Goal: Task Accomplishment & Management: Use online tool/utility

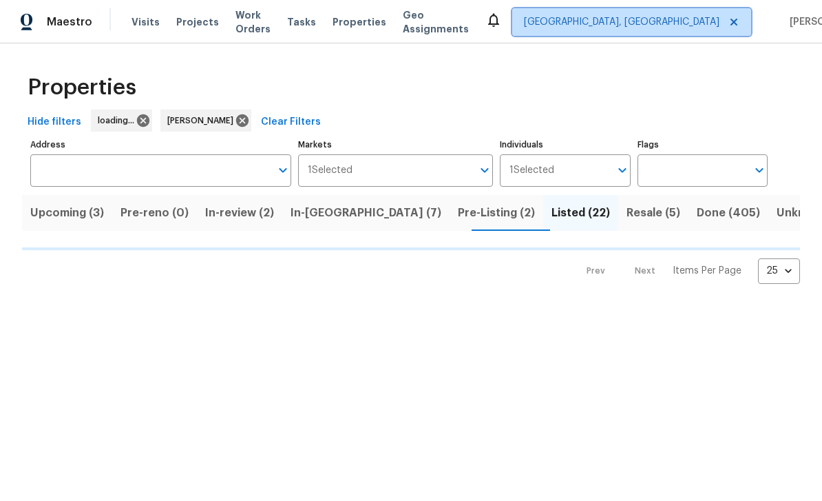
click at [658, 30] on span "[GEOGRAPHIC_DATA], [GEOGRAPHIC_DATA]" at bounding box center [631, 22] width 239 height 28
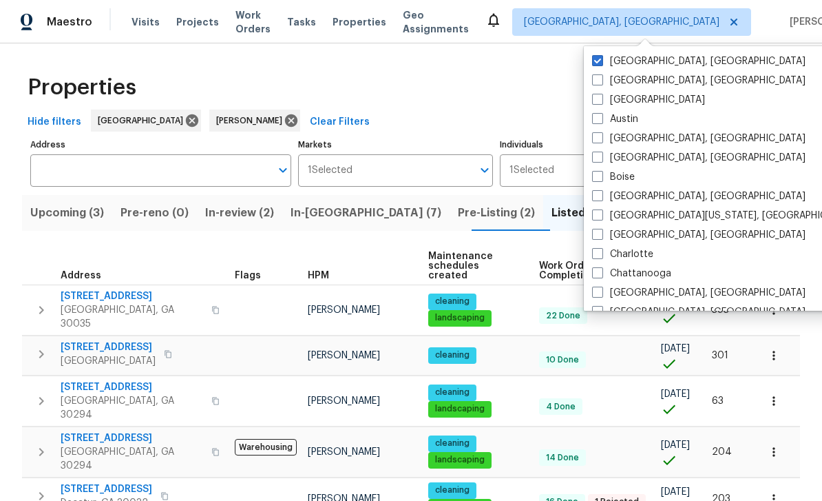
click at [609, 101] on label "[GEOGRAPHIC_DATA]" at bounding box center [648, 100] width 113 height 14
click at [601, 101] on input "[GEOGRAPHIC_DATA]" at bounding box center [596, 97] width 9 height 9
checkbox input "true"
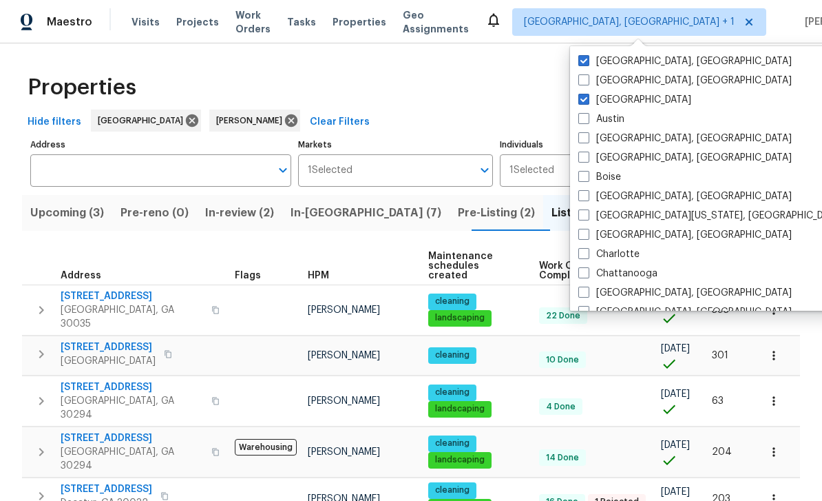
click at [600, 63] on label "[GEOGRAPHIC_DATA], [GEOGRAPHIC_DATA]" at bounding box center [684, 61] width 213 height 14
click at [587, 63] on input "[GEOGRAPHIC_DATA], [GEOGRAPHIC_DATA]" at bounding box center [582, 58] width 9 height 9
checkbox input "false"
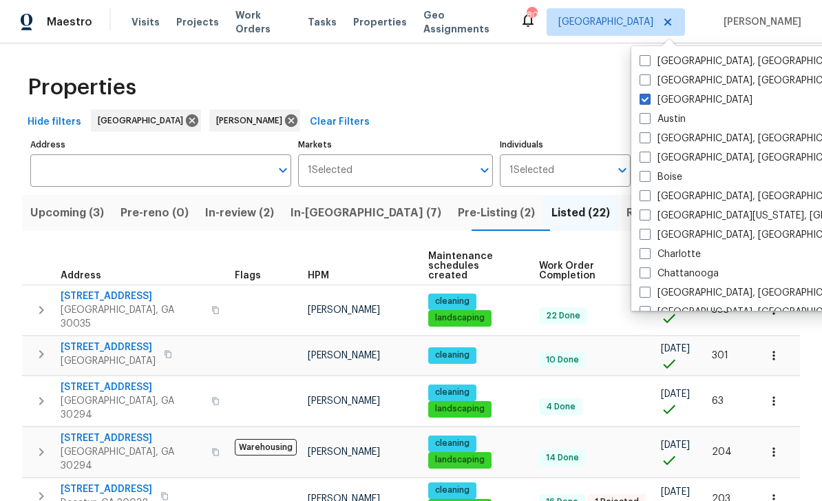
click at [578, 114] on div "Hide filters Atlanta Juan Lozano Clear Filters" at bounding box center [411, 121] width 778 height 25
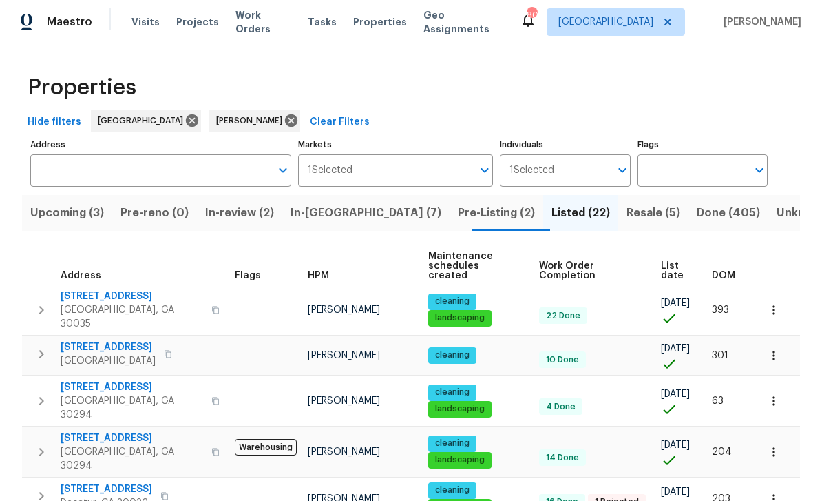
click at [61, 162] on input "Address" at bounding box center [150, 170] width 240 height 32
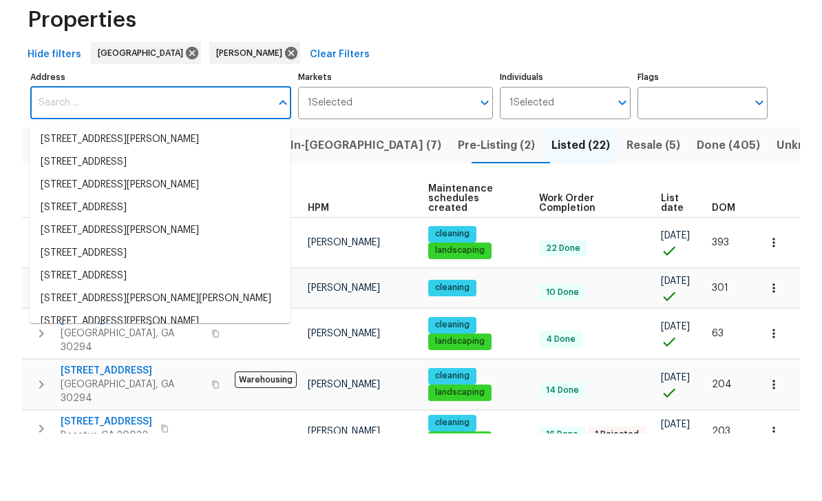
paste input "5926 Brassie Ridge Ln, Ellenwood, GA 30294"
type input "5926 Brassie Ridge Ln, Ellenwood, GA 30294"
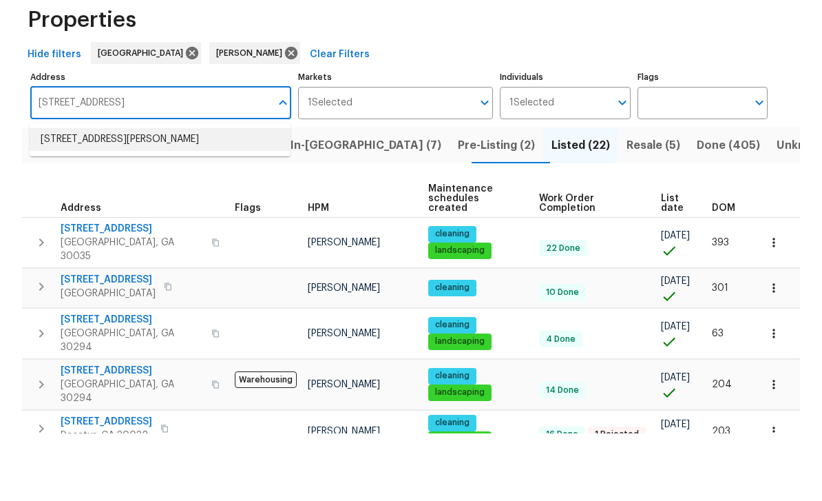
click at [68, 196] on li "5926 Brassie Ridge Ln Ellenwood GA 30294" at bounding box center [160, 207] width 261 height 23
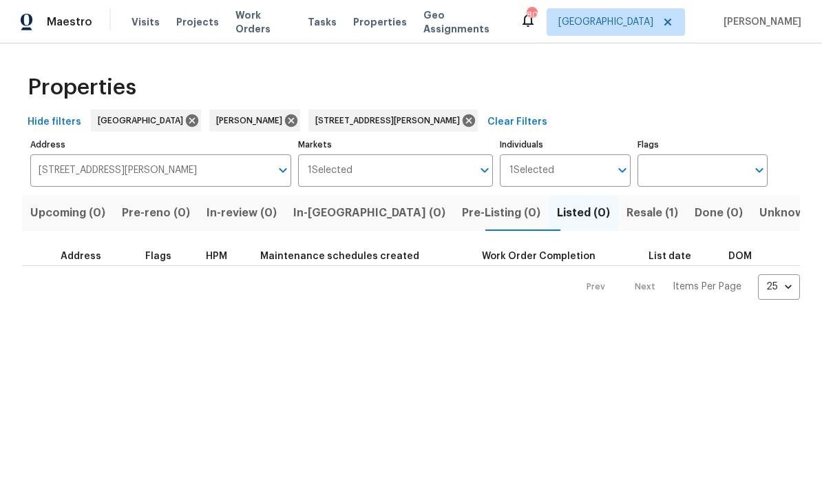
click at [627, 212] on span "Resale (1)" at bounding box center [653, 212] width 52 height 19
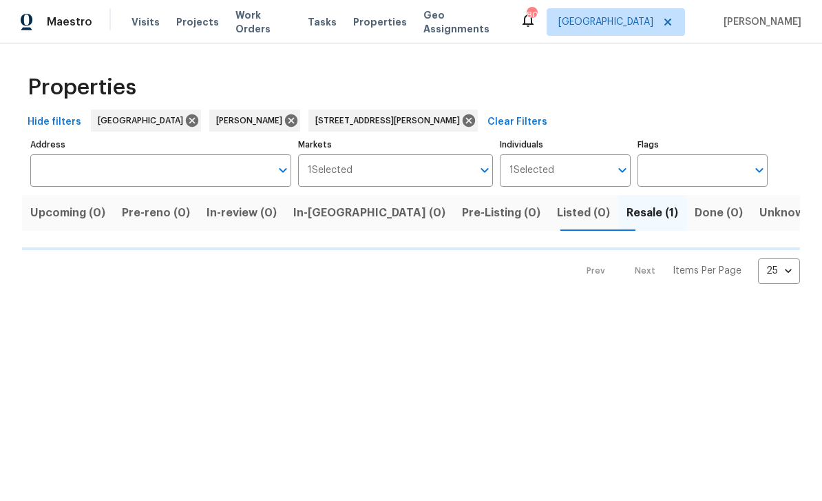
type input "5926 Brassie Ridge Ln Ellenwood GA 30294"
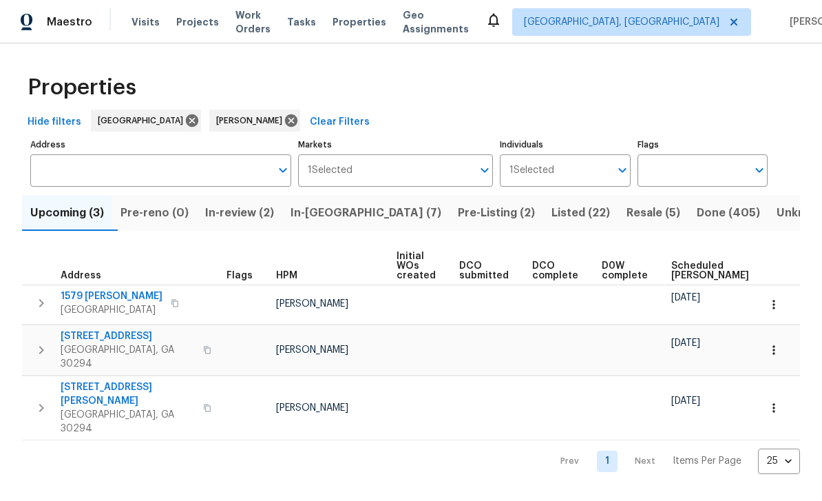
click at [353, 220] on span "In-reno (7)" at bounding box center [366, 212] width 151 height 19
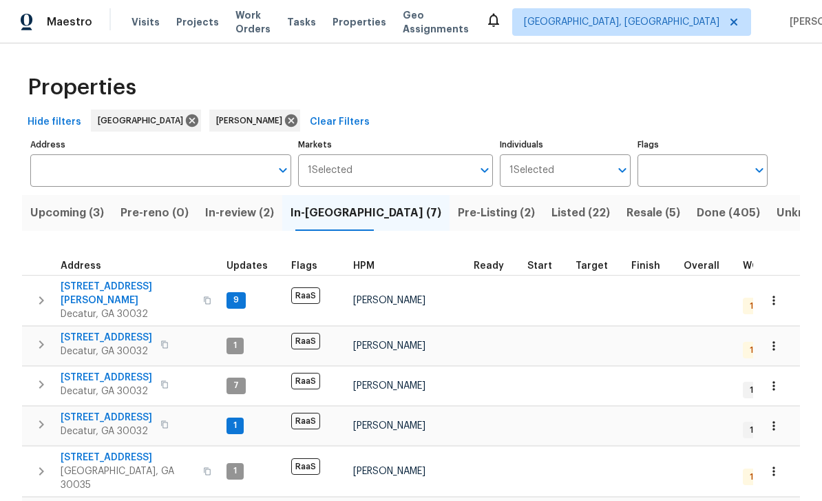
click at [458, 213] on span "Pre-Listing (2)" at bounding box center [496, 212] width 77 height 19
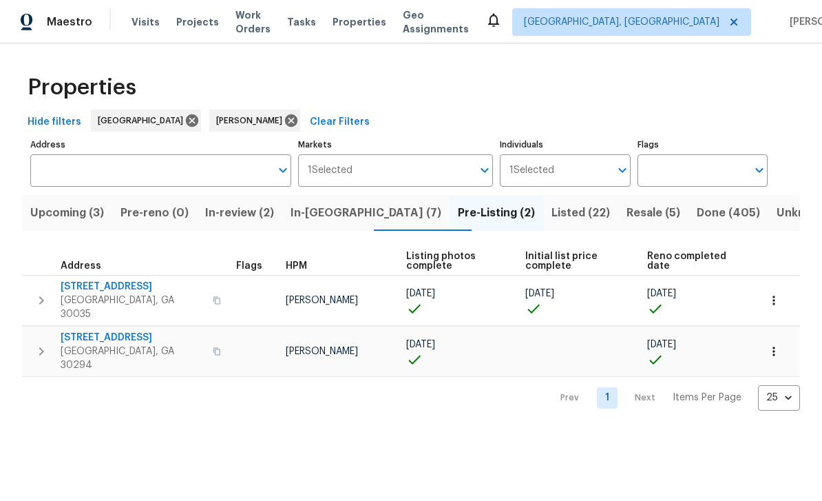
click at [627, 217] on span "Resale (5)" at bounding box center [654, 212] width 54 height 19
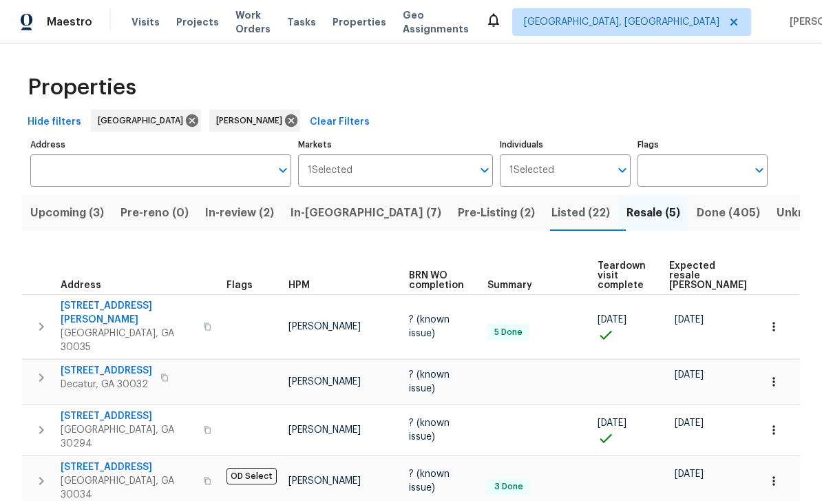
click at [319, 220] on span "In-reno (7)" at bounding box center [366, 212] width 151 height 19
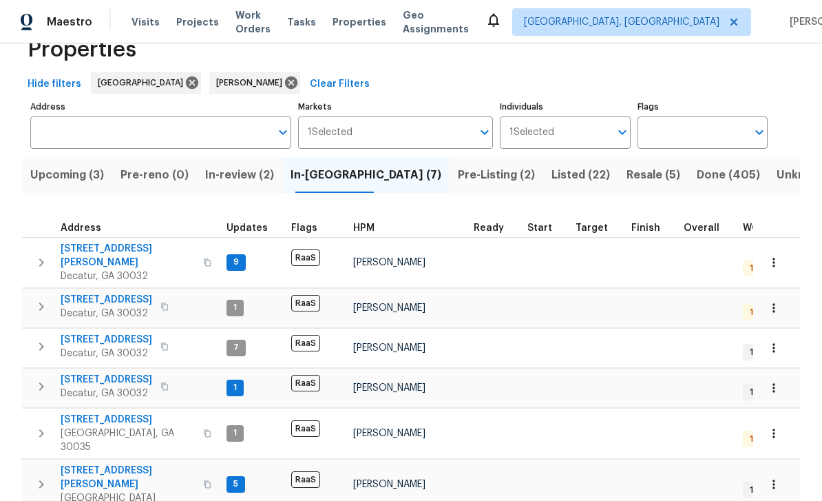
scroll to position [52, 0]
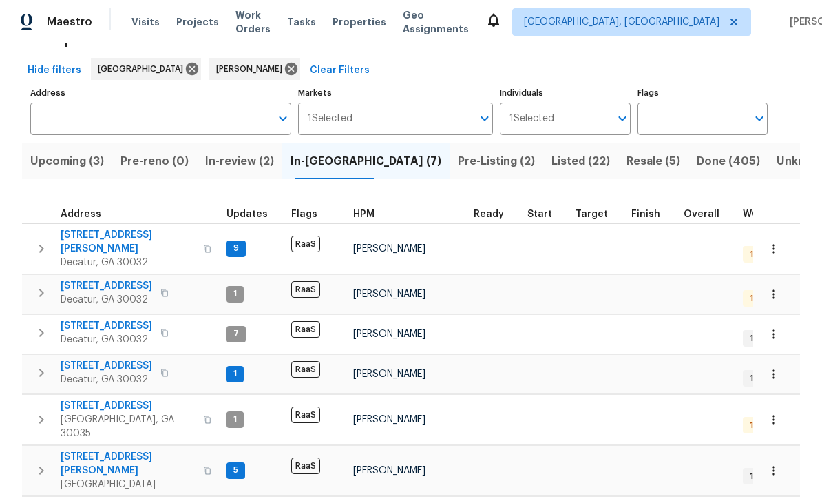
click at [89, 280] on span "[STREET_ADDRESS]" at bounding box center [107, 286] width 92 height 14
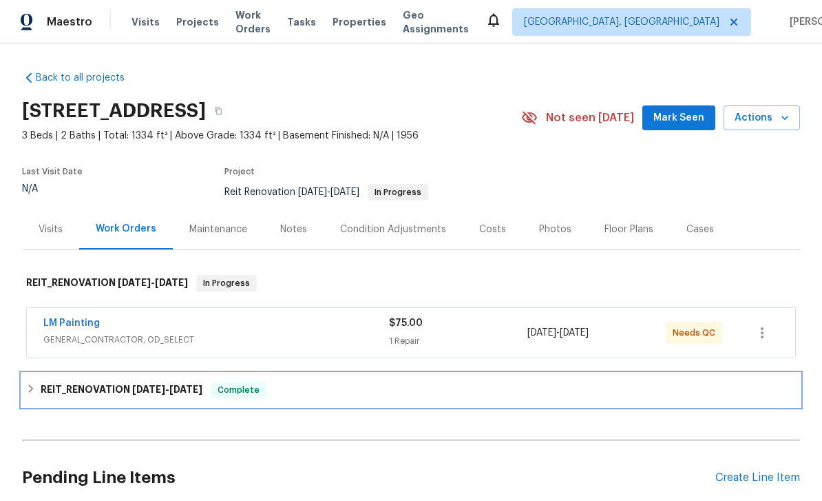
click at [74, 390] on h6 "REIT_RENOVATION [DATE] - [DATE]" at bounding box center [122, 389] width 162 height 17
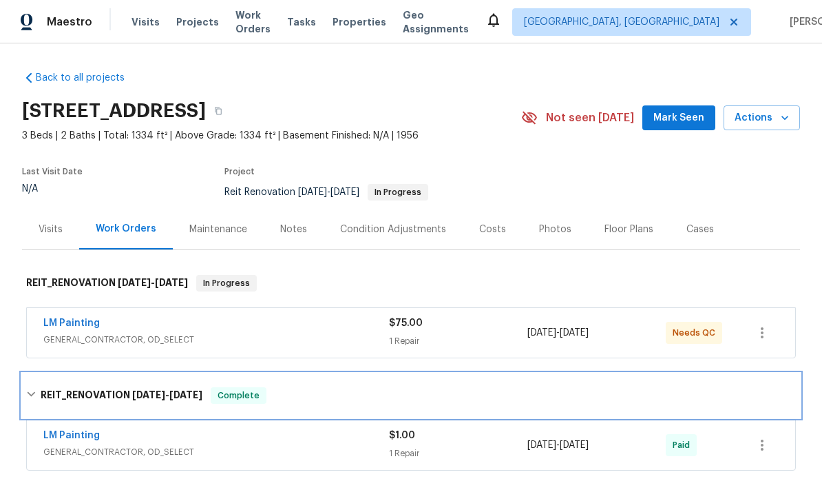
click at [76, 390] on h6 "REIT_RENOVATION [DATE] - [DATE]" at bounding box center [122, 395] width 162 height 17
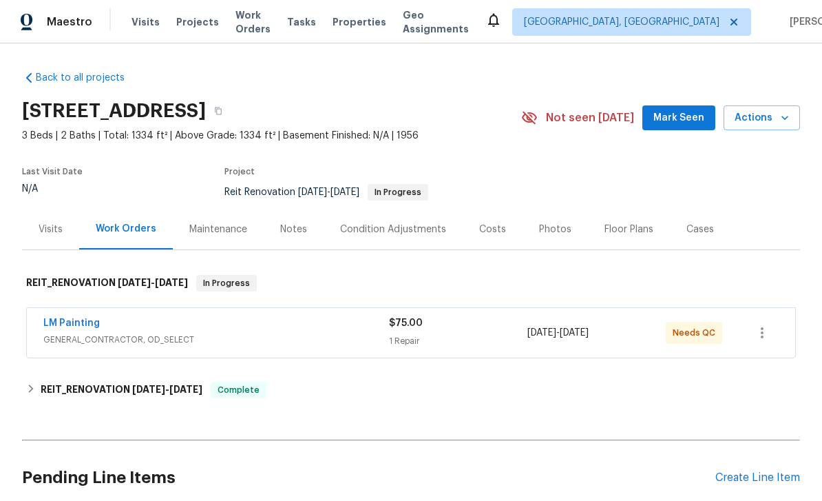
click at [64, 327] on link "LM Painting" at bounding box center [71, 323] width 56 height 10
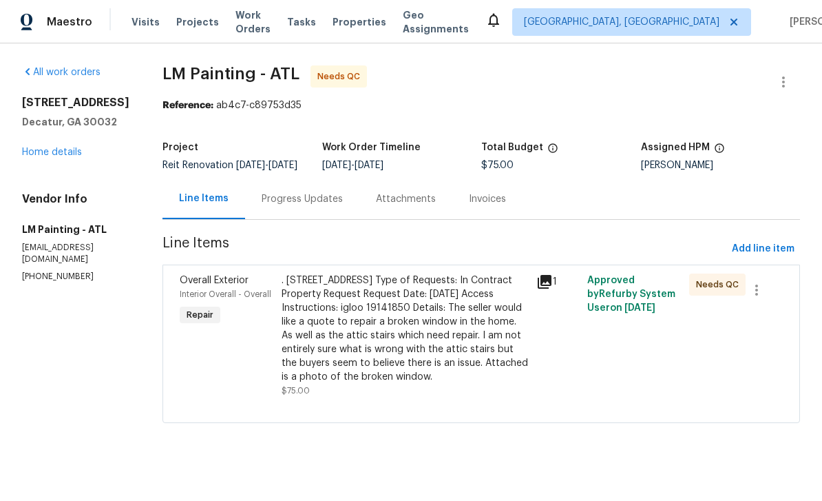
click at [552, 289] on icon at bounding box center [545, 282] width 14 height 14
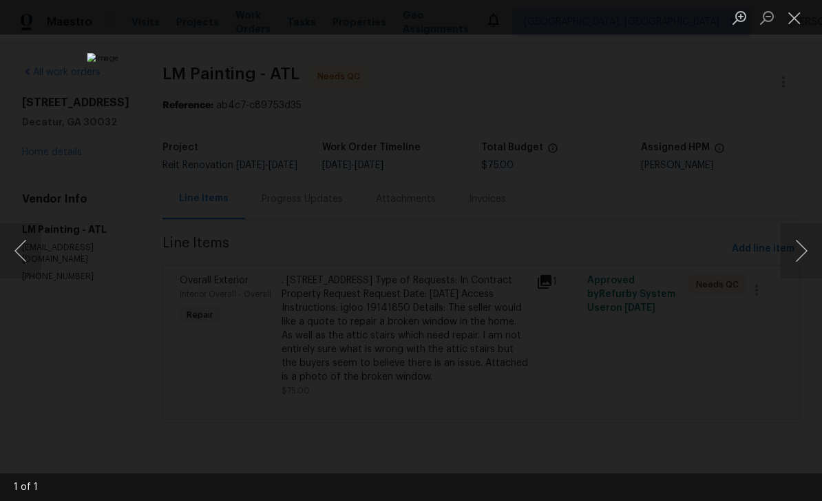
click at [804, 255] on button "Next image" at bounding box center [801, 250] width 41 height 55
click at [629, 216] on img "Lightbox" at bounding box center [411, 250] width 648 height 395
click at [798, 19] on button "Close lightbox" at bounding box center [795, 18] width 28 height 24
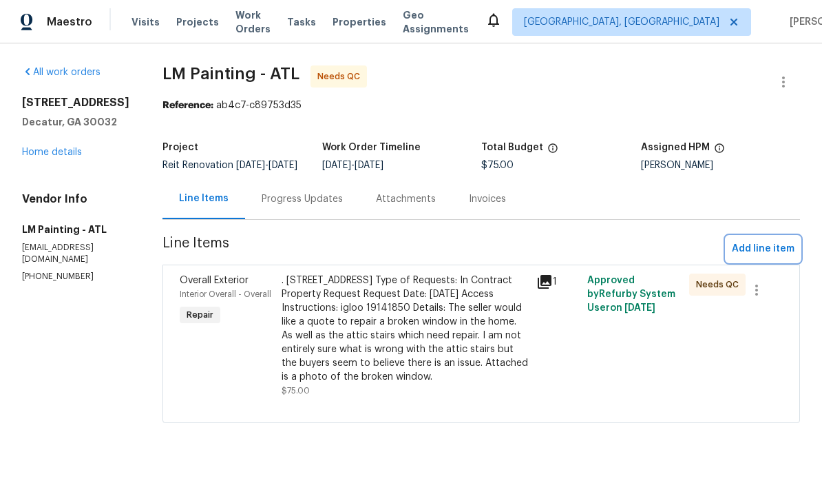
click at [758, 258] on span "Add line item" at bounding box center [763, 248] width 63 height 17
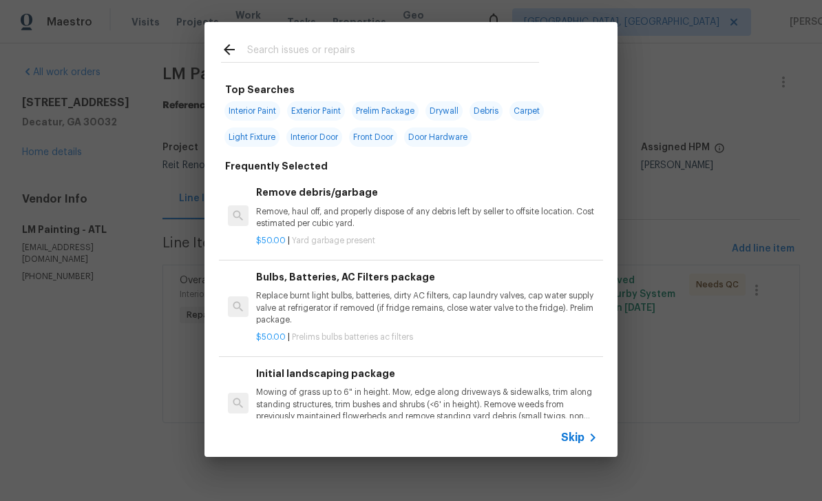
click at [475, 45] on input "text" at bounding box center [393, 51] width 292 height 21
type input "Inter"
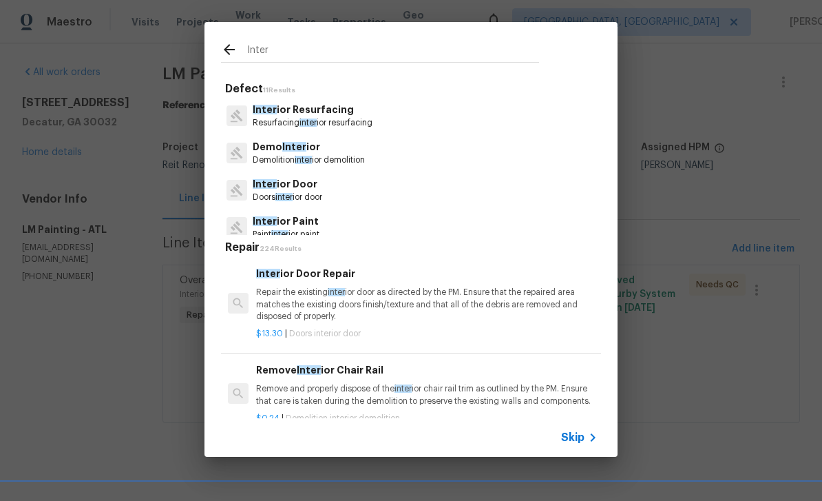
click at [588, 433] on icon at bounding box center [593, 437] width 17 height 17
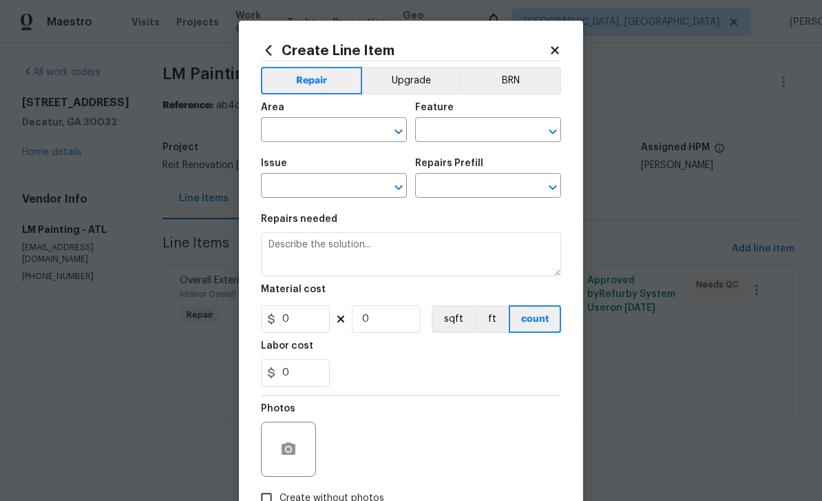
click at [369, 123] on div "​" at bounding box center [334, 131] width 146 height 21
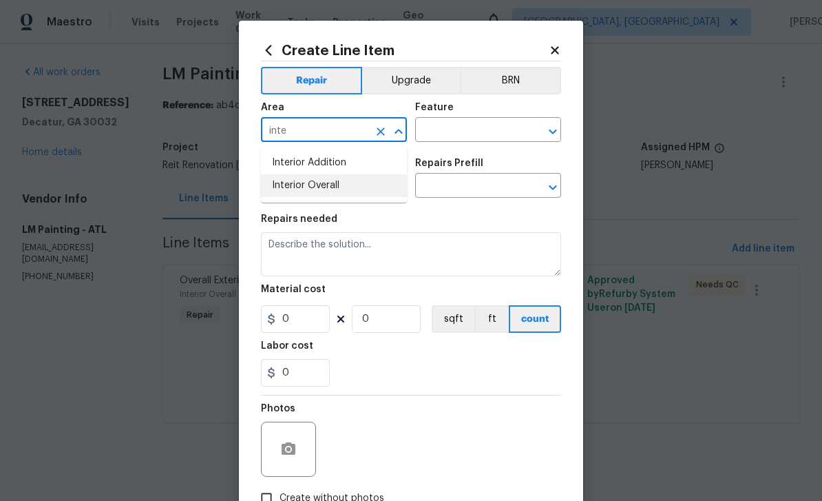
click at [359, 186] on li "Interior Overall" at bounding box center [334, 185] width 146 height 23
type input "Interior Overall"
click at [477, 136] on input "text" at bounding box center [468, 131] width 107 height 21
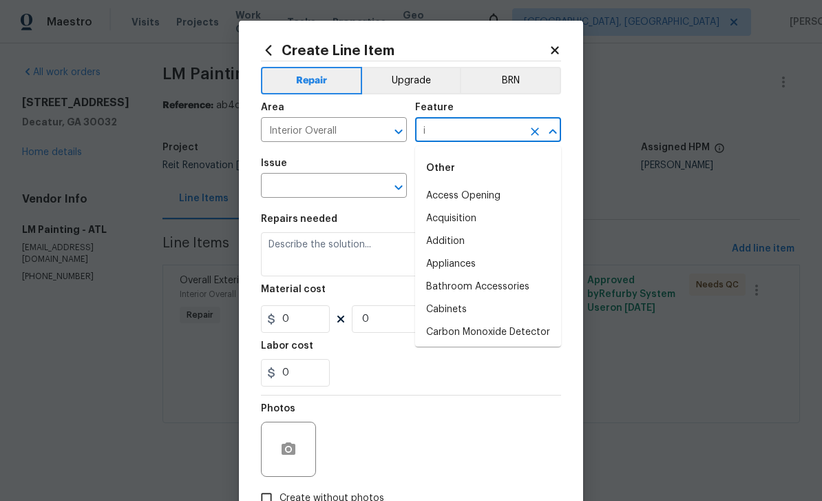
type input "n"
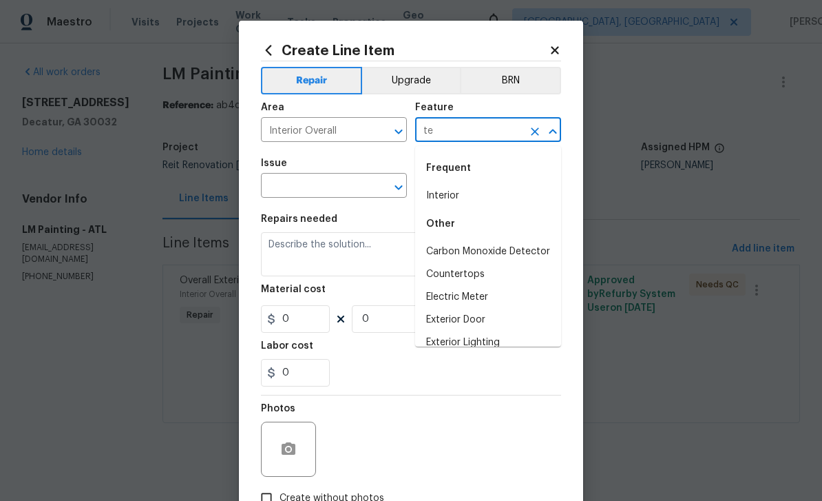
click at [457, 193] on li "Interior" at bounding box center [488, 196] width 146 height 23
type input "Interior"
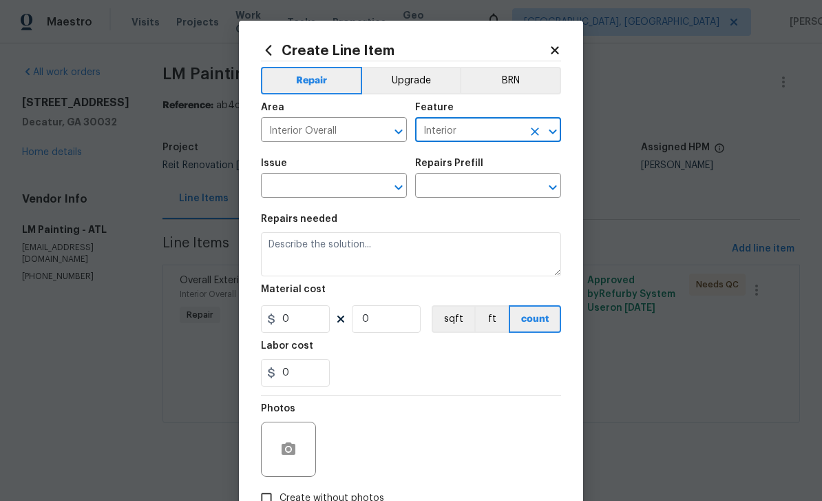
click at [363, 192] on input "text" at bounding box center [314, 186] width 107 height 21
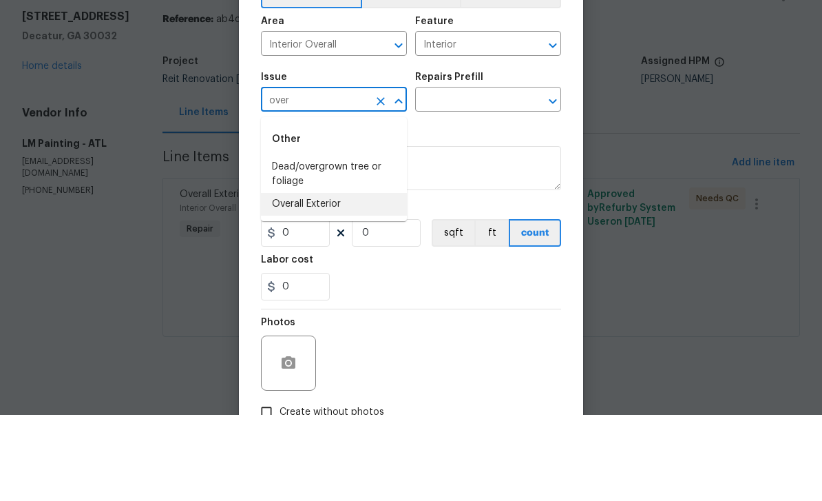
click at [351, 279] on li "Overall Exterior" at bounding box center [334, 290] width 146 height 23
type input "Overall Exterior"
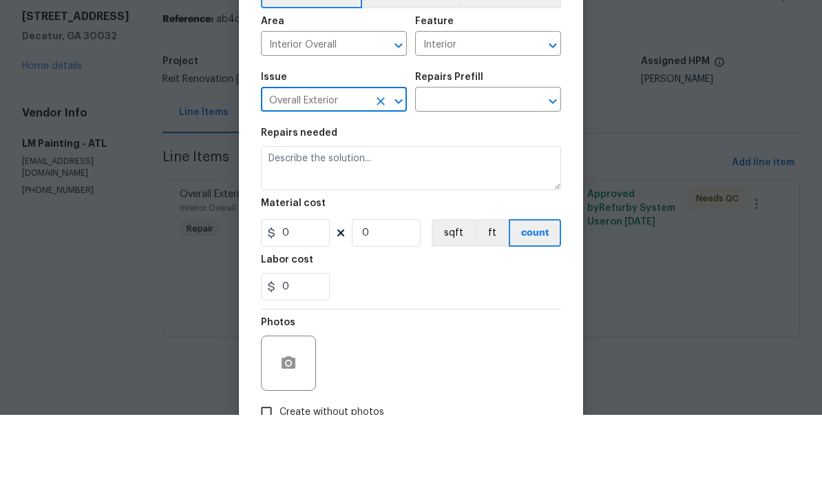
click at [479, 176] on input "text" at bounding box center [468, 186] width 107 height 21
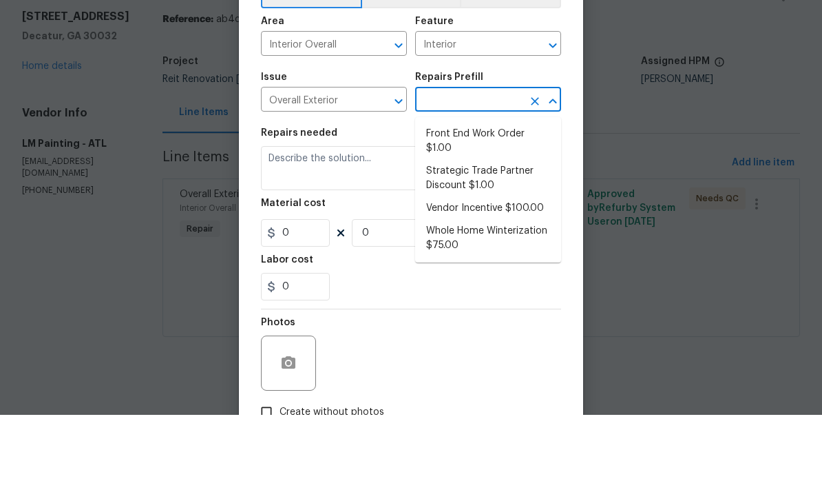
click at [494, 209] on li "Front End Work Order $1.00" at bounding box center [488, 227] width 146 height 37
type input "Front End Work Order $1.00"
type textarea "Placeholder line item for the creation of front end work orders."
type input "1"
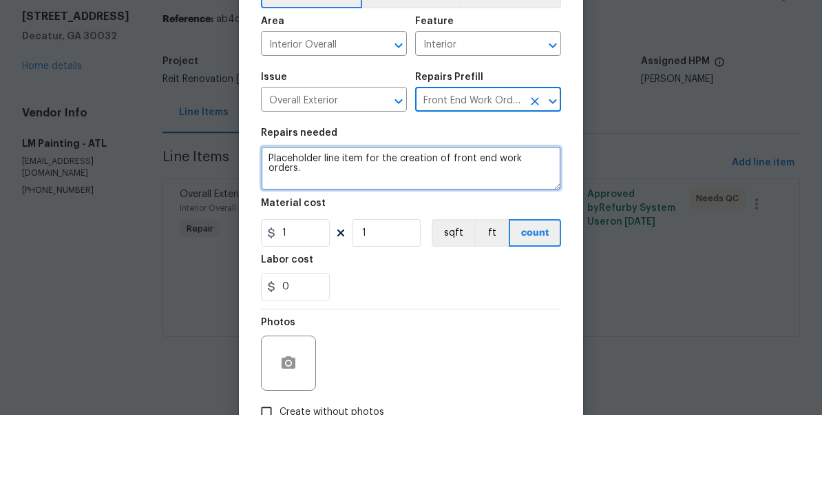
click at [504, 232] on textarea "Placeholder line item for the creation of front end work orders." at bounding box center [411, 254] width 300 height 44
click at [503, 232] on textarea "Placeholder line item for the creation of front end work orders." at bounding box center [411, 254] width 300 height 44
click at [531, 232] on textarea "Placeholder line item for the creation of front end work orders." at bounding box center [411, 254] width 300 height 44
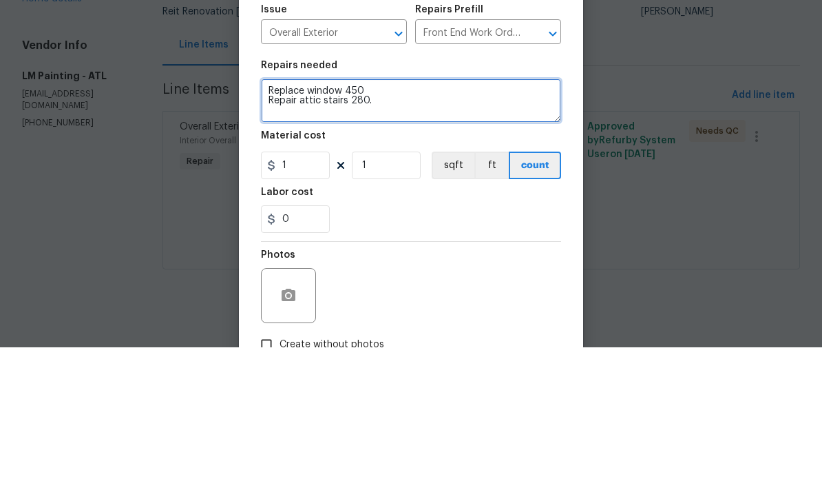
type textarea "Replace window 450 Repair attic stairs 280."
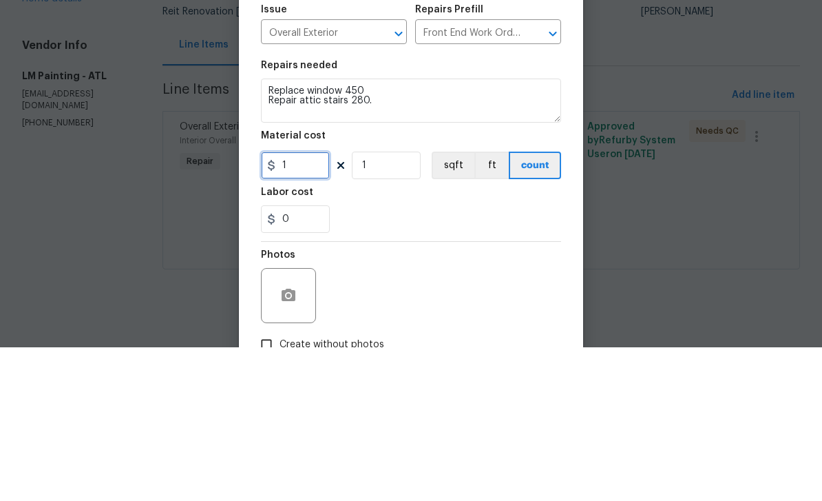
click at [322, 305] on input "1" at bounding box center [295, 319] width 69 height 28
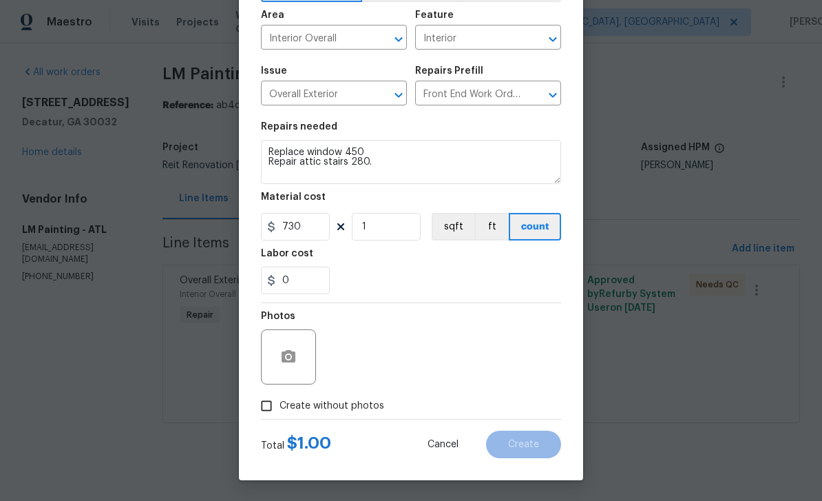
scroll to position [95, 0]
type input "730"
click at [279, 406] on input "Create without photos" at bounding box center [266, 405] width 26 height 26
checkbox input "true"
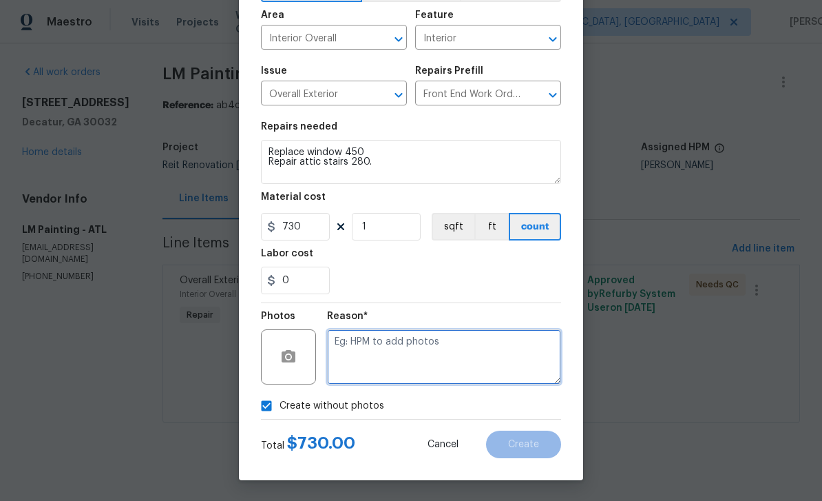
click at [401, 350] on textarea at bounding box center [444, 356] width 234 height 55
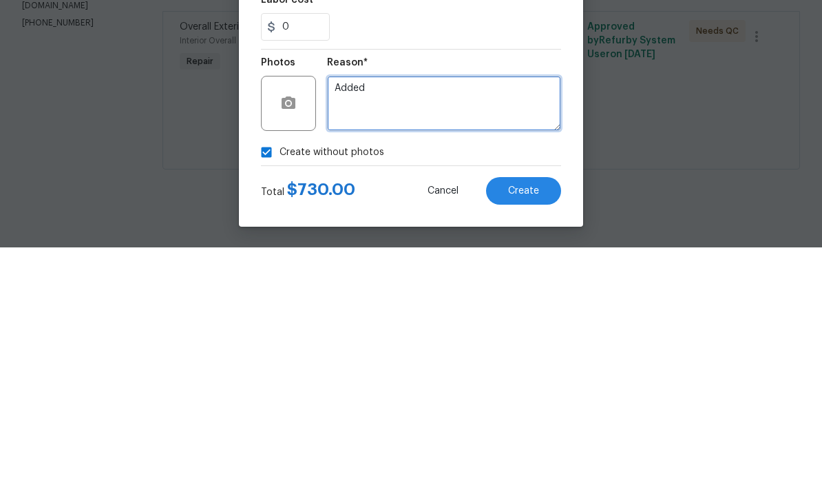
type textarea "Added"
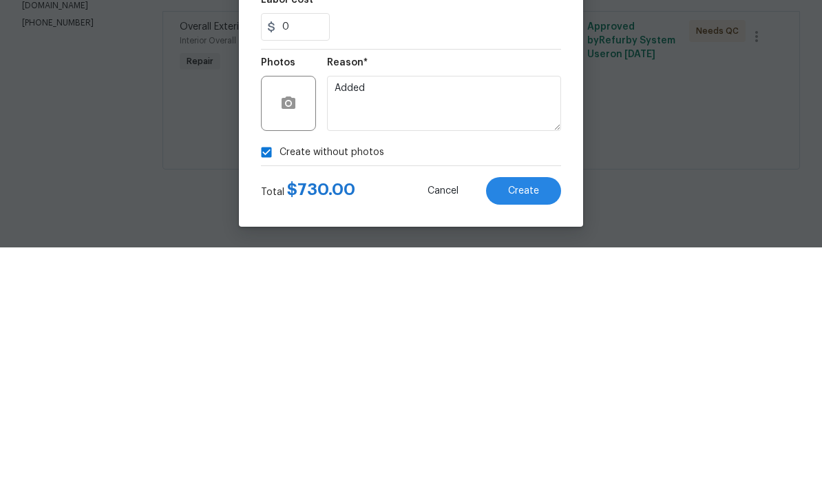
click at [553, 430] on button "Create" at bounding box center [523, 444] width 75 height 28
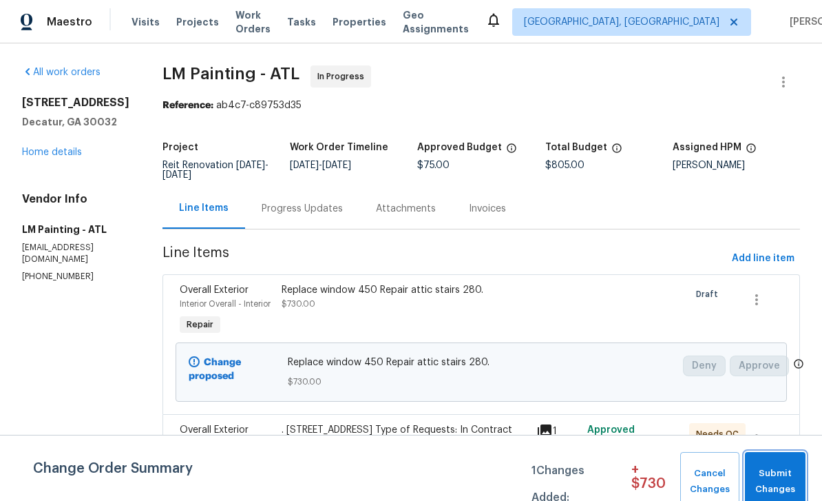
click at [793, 472] on span "Submit Changes" at bounding box center [775, 481] width 47 height 32
click at [770, 478] on span "Submit Changes" at bounding box center [775, 481] width 47 height 32
click at [779, 470] on span "Submit Changes" at bounding box center [775, 481] width 47 height 32
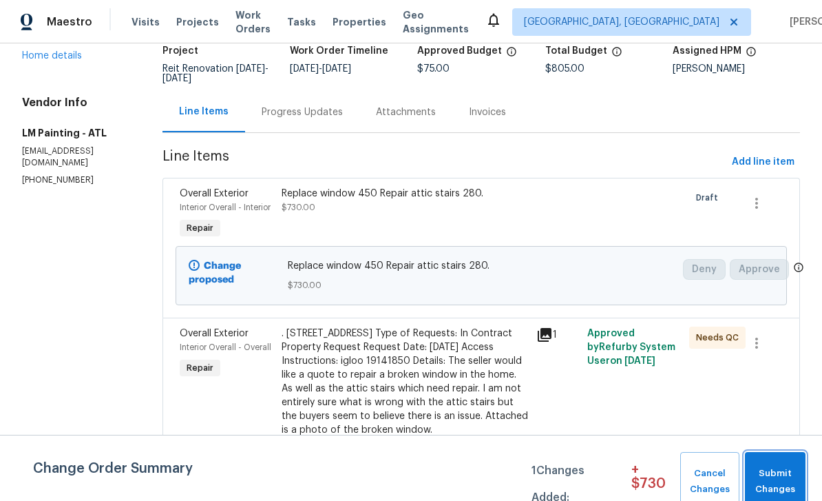
scroll to position [96, 0]
click at [788, 477] on span "Submit Changes" at bounding box center [775, 481] width 47 height 32
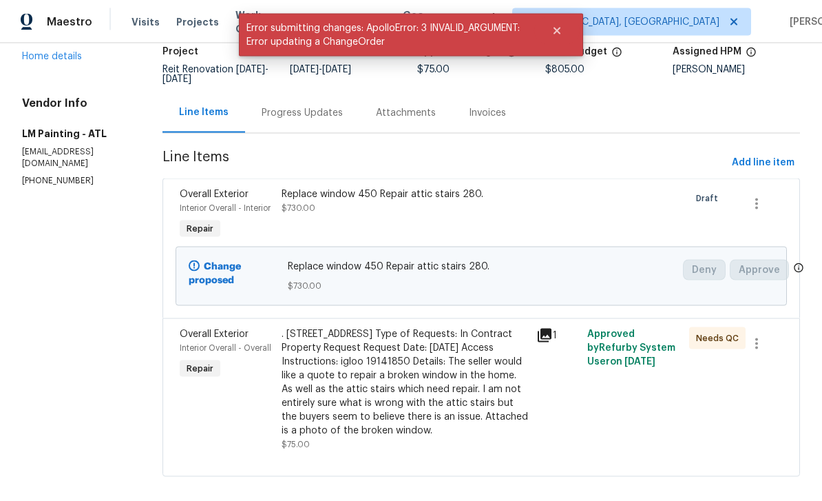
scroll to position [0, 0]
click at [359, 123] on div "Progress Updates" at bounding box center [302, 112] width 114 height 41
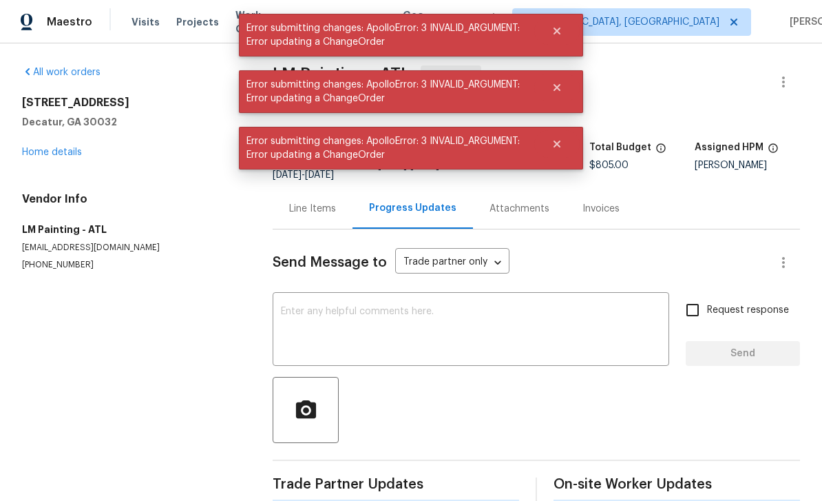
scroll to position [44, 0]
click at [564, 306] on textarea at bounding box center [471, 330] width 380 height 48
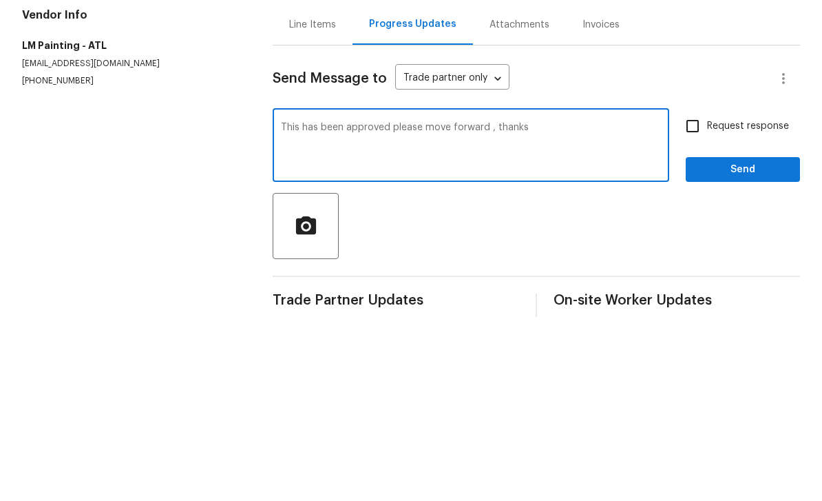
type textarea "This has been approved please move forward , thanks"
click at [693, 295] on input "Request response" at bounding box center [692, 309] width 29 height 29
checkbox input "true"
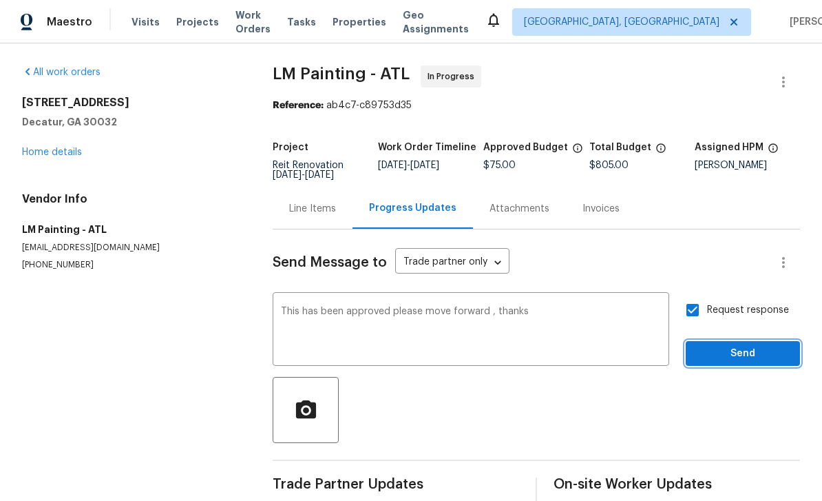
click at [748, 345] on span "Send" at bounding box center [743, 353] width 92 height 17
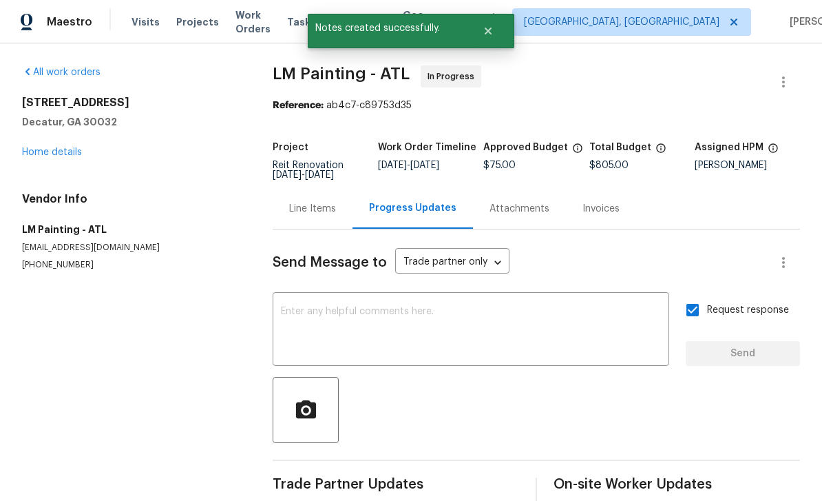
click at [37, 147] on link "Home details" at bounding box center [52, 152] width 60 height 10
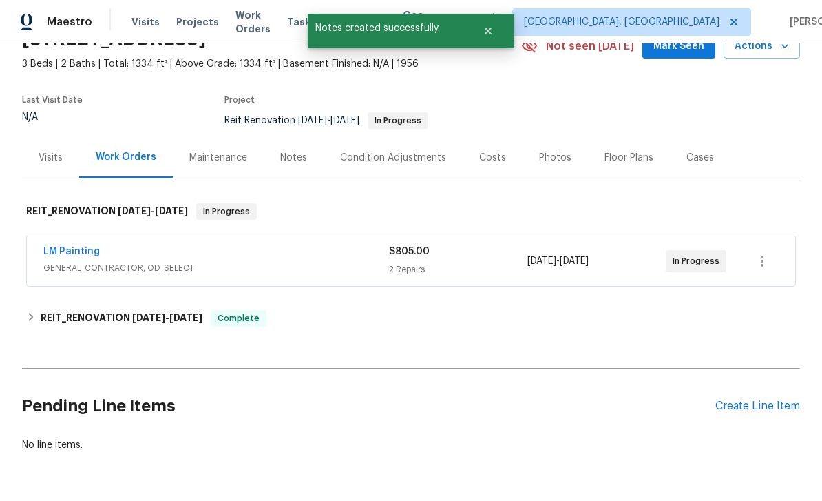
scroll to position [72, 0]
